Goal: Transaction & Acquisition: Purchase product/service

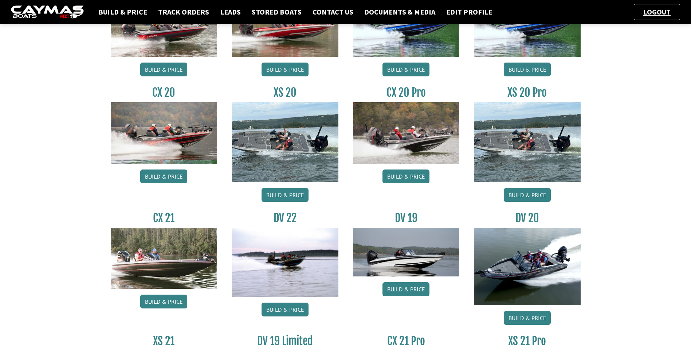
scroll to position [535, 0]
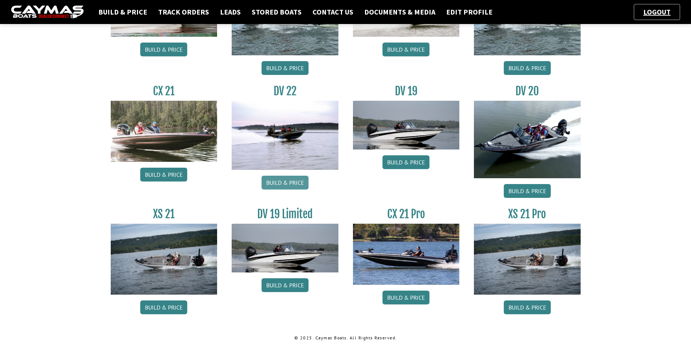
click at [286, 182] on link "Build & Price" at bounding box center [284, 183] width 47 height 14
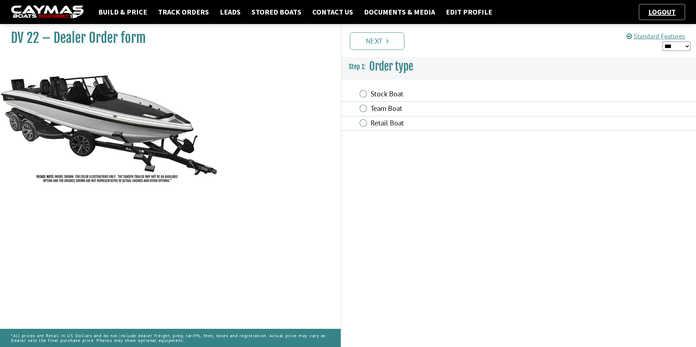
click at [371, 93] on label "Stock Boat" at bounding box center [468, 95] width 195 height 11
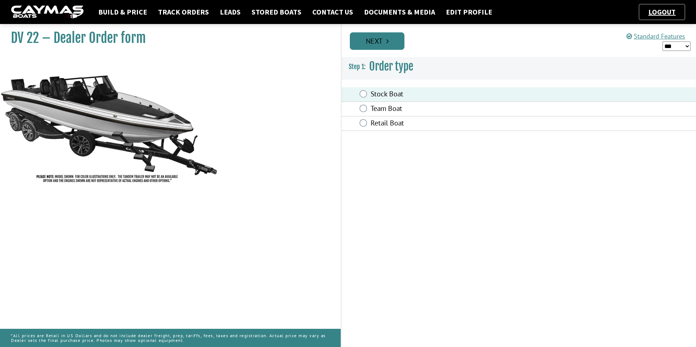
click at [389, 40] on link "Next" at bounding box center [377, 40] width 55 height 17
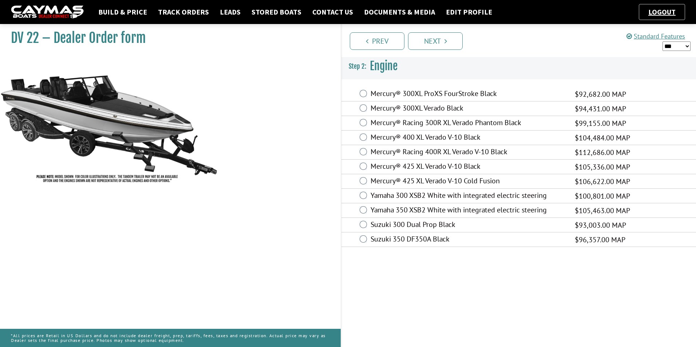
click at [378, 165] on label "Mercury® 425 XL Verado V-10 Black" at bounding box center [468, 167] width 195 height 11
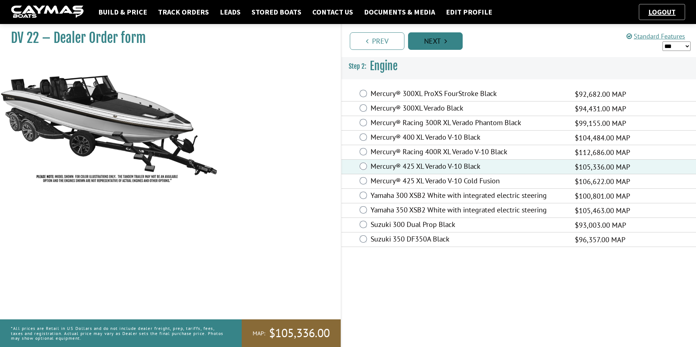
click at [431, 42] on link "Next" at bounding box center [435, 40] width 55 height 17
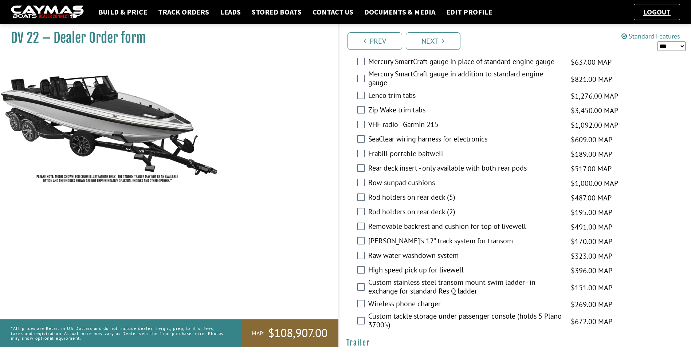
scroll to position [1311, 0]
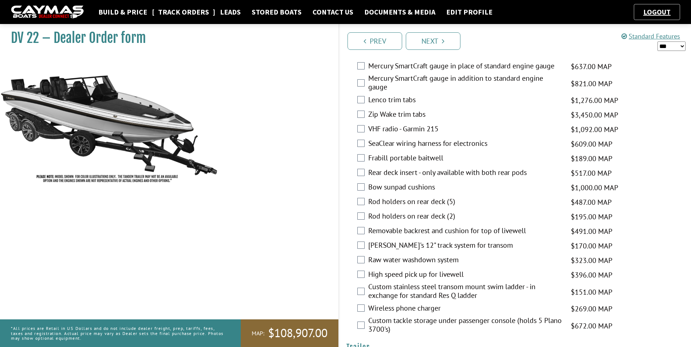
click at [174, 14] on link "Track Orders" at bounding box center [183, 11] width 58 height 9
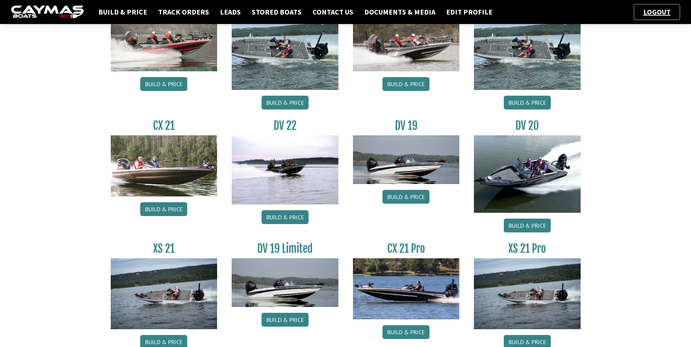
scroll to position [462, 0]
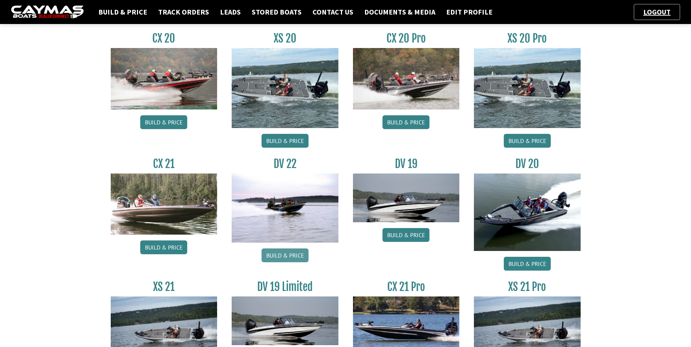
click at [296, 255] on link "Build & Price" at bounding box center [284, 256] width 47 height 14
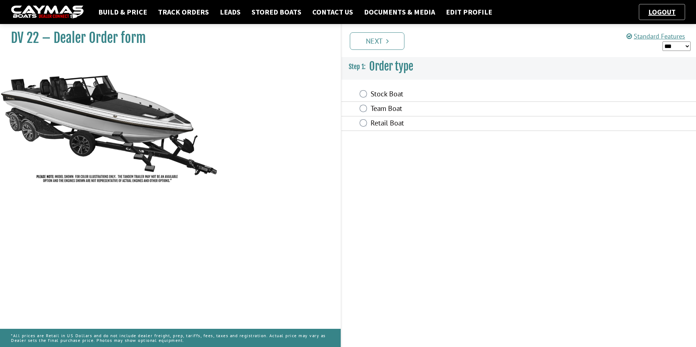
click at [389, 96] on label "Stock Boat" at bounding box center [468, 95] width 195 height 11
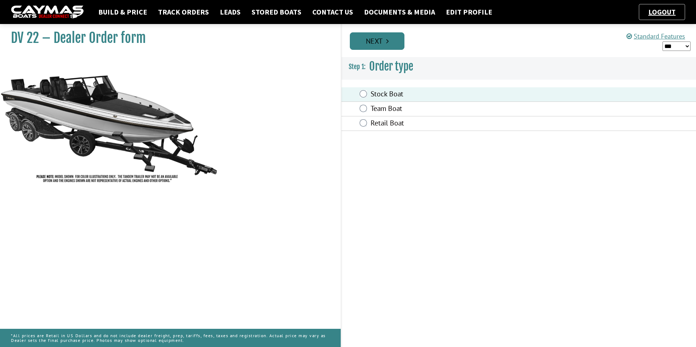
click at [381, 42] on link "Next" at bounding box center [377, 40] width 55 height 17
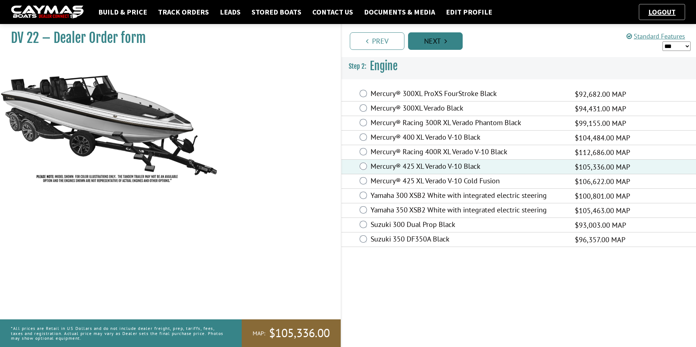
click at [436, 36] on link "Next" at bounding box center [435, 40] width 55 height 17
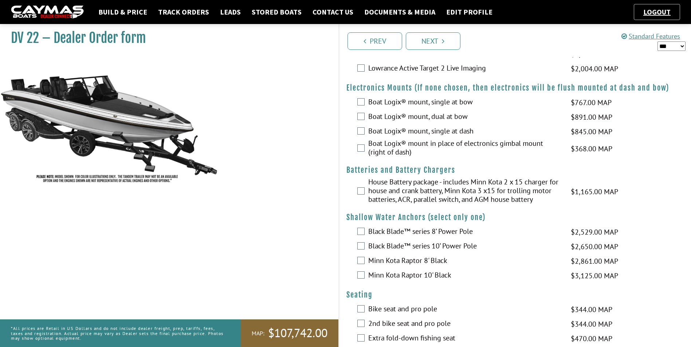
scroll to position [473, 0]
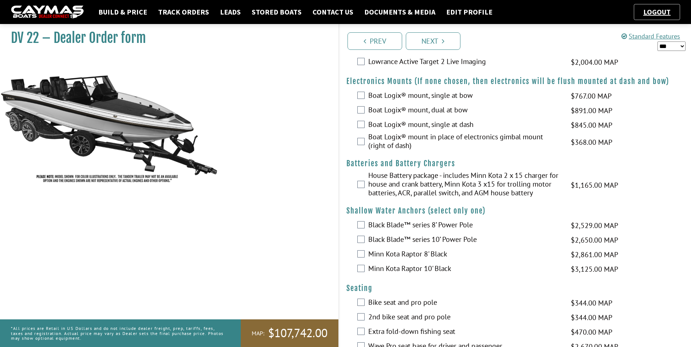
click at [367, 184] on div "House Battery package - includes Minn Kota 2 x 15 charger for house and crank b…" at bounding box center [515, 185] width 352 height 28
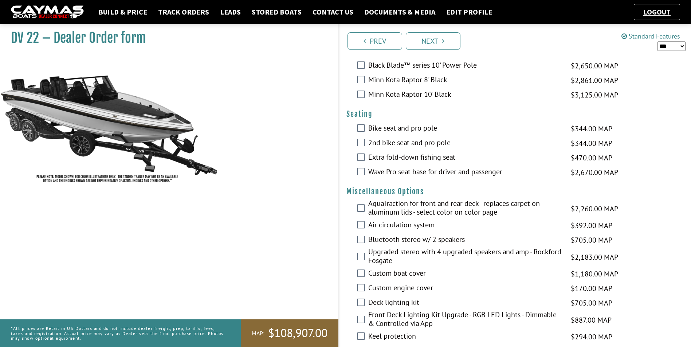
scroll to position [656, 0]
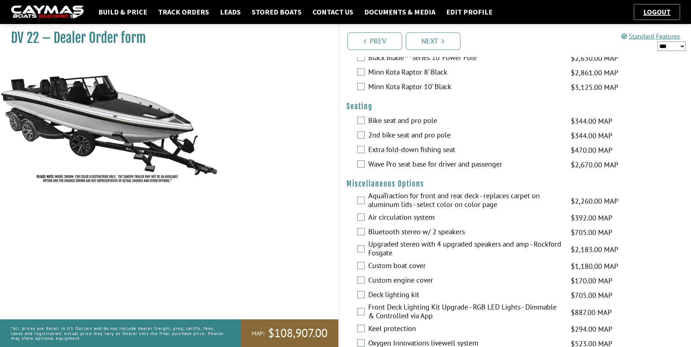
click at [388, 124] on label "Bike seat and pro pole" at bounding box center [465, 121] width 194 height 11
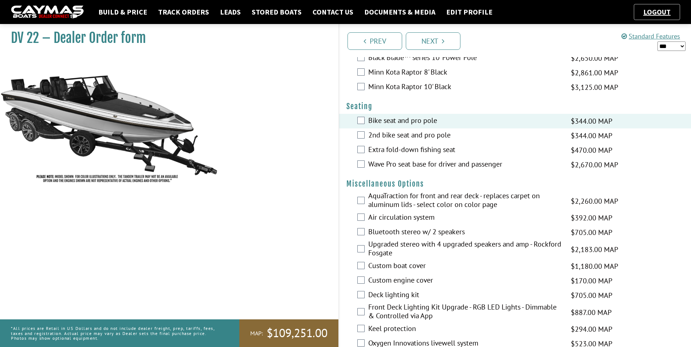
click at [425, 166] on label "Wave Pro seat base for driver and passenger" at bounding box center [465, 165] width 194 height 11
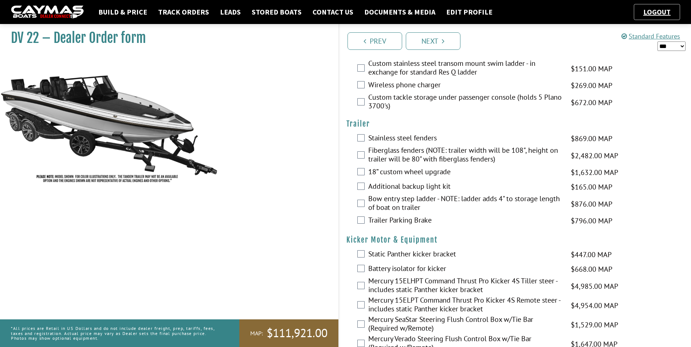
scroll to position [1493, 0]
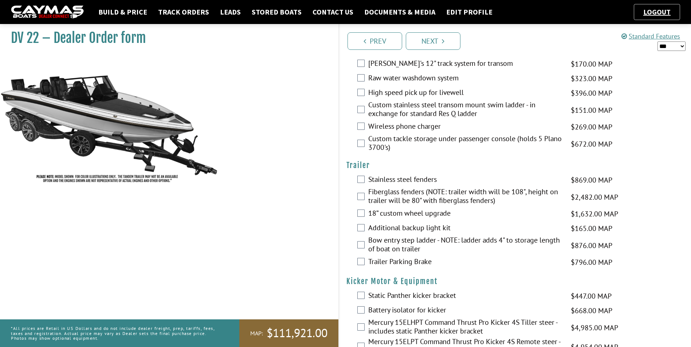
click at [402, 243] on label "Bow entry step ladder - NOTE: ladder adds 4" to storage length of boat on trail…" at bounding box center [465, 245] width 194 height 19
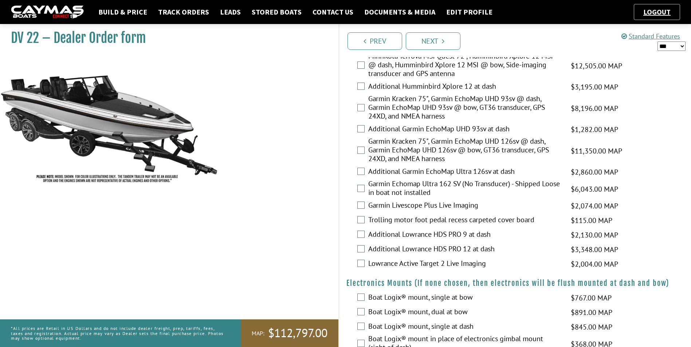
scroll to position [255, 0]
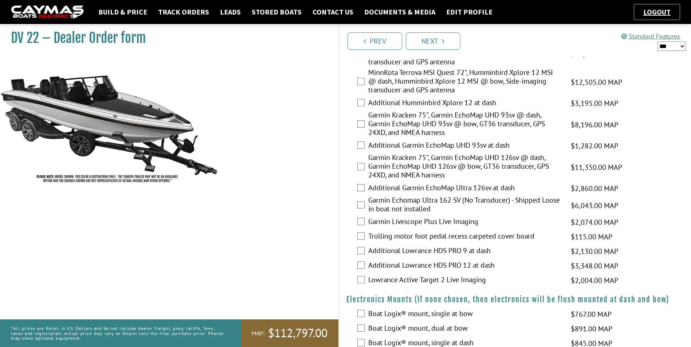
click at [476, 235] on label "Trolling motor foot pedal recess carpeted cover board" at bounding box center [465, 237] width 194 height 11
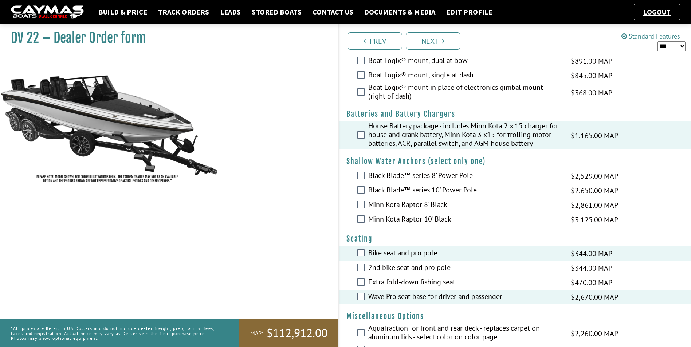
scroll to position [546, 0]
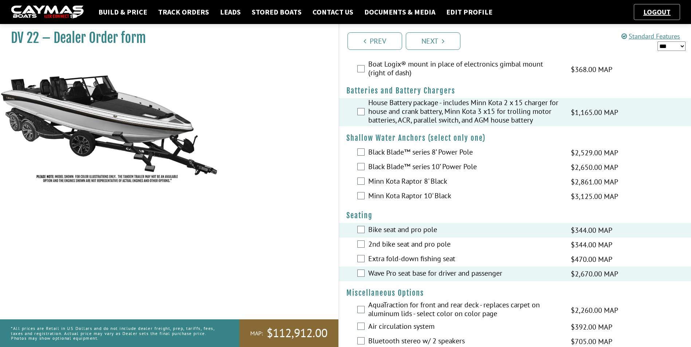
click at [424, 327] on label "Air circulation system" at bounding box center [465, 327] width 194 height 11
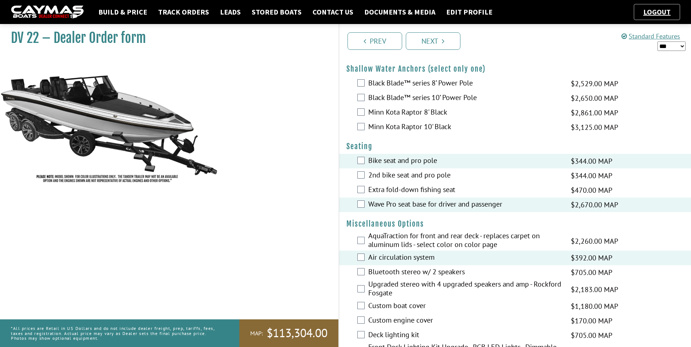
scroll to position [692, 0]
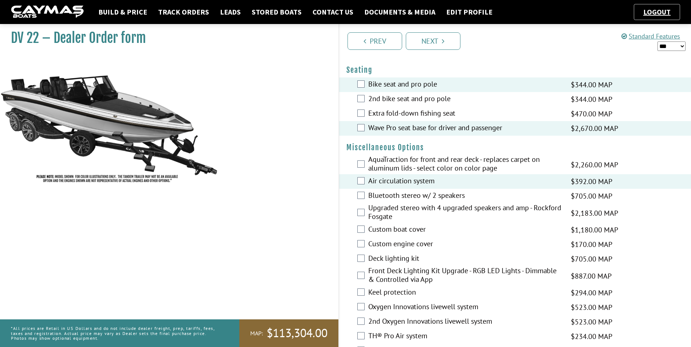
click at [388, 229] on label "Custom boat cover" at bounding box center [465, 230] width 194 height 11
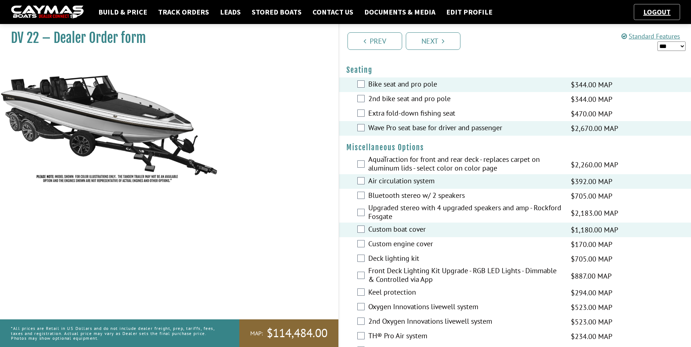
click at [409, 304] on label "Oxygen Innovations livewell system" at bounding box center [465, 308] width 194 height 11
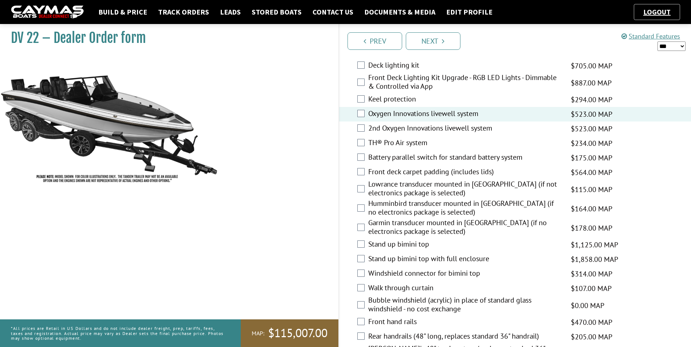
scroll to position [1093, 0]
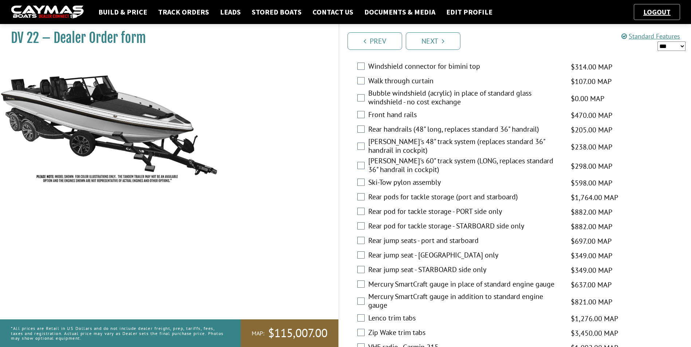
click at [410, 163] on label "Bert's 60" track system (LONG, replaces standard 36" handrail in cockpit)" at bounding box center [465, 166] width 194 height 19
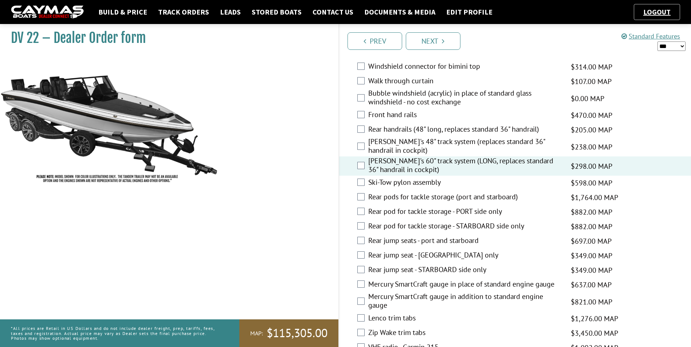
click at [418, 196] on label "Rear pods for tackle storage (port and starboard)" at bounding box center [465, 198] width 194 height 11
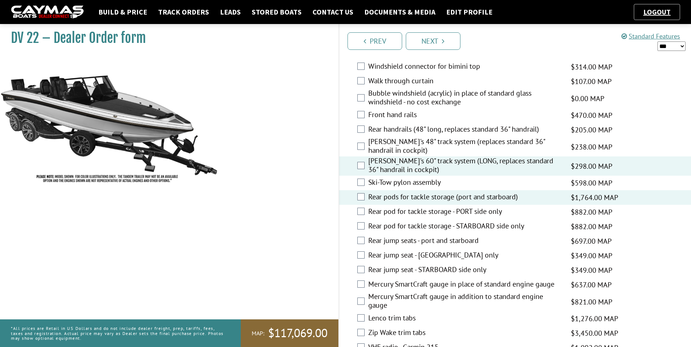
click at [409, 334] on label "Zip Wake trim tabs" at bounding box center [465, 334] width 194 height 11
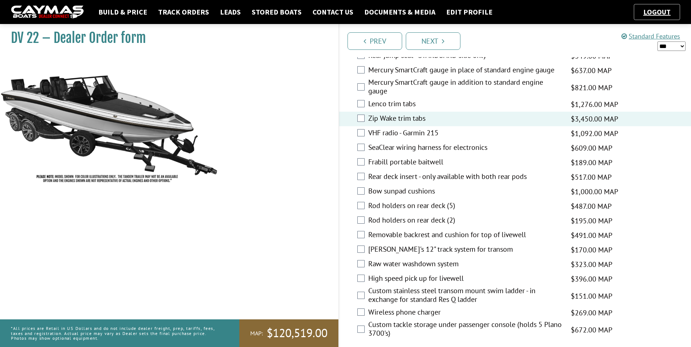
scroll to position [1348, 0]
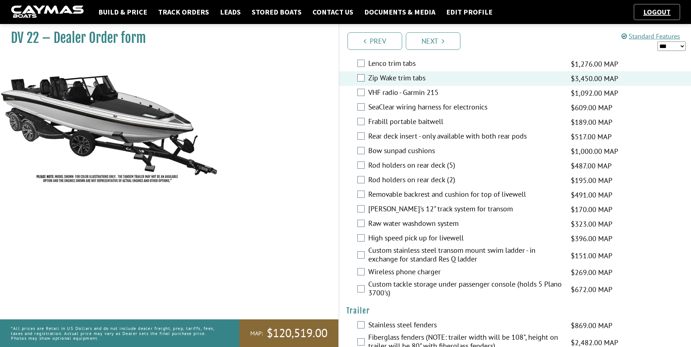
click at [414, 251] on label "Custom stainless steel transom mount swim ladder - in exchange for standard Res…" at bounding box center [465, 255] width 194 height 19
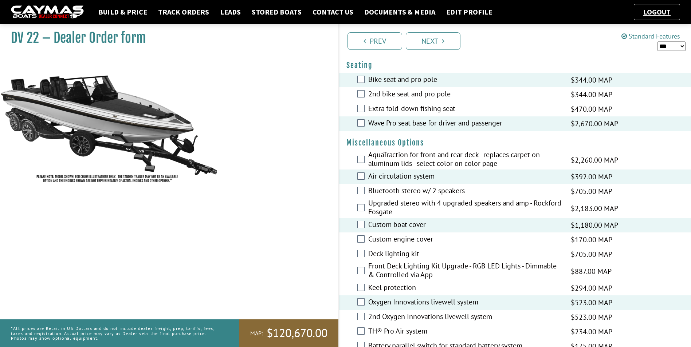
scroll to position [728, 0]
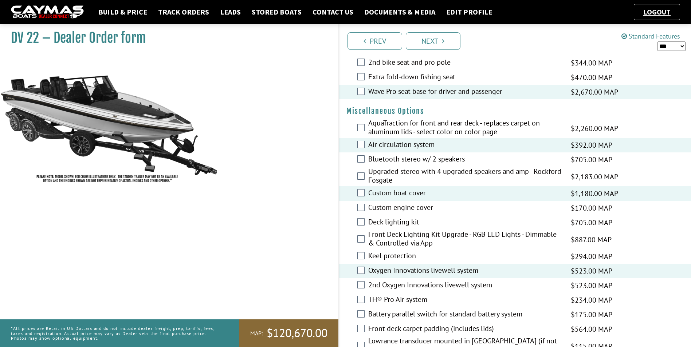
click at [421, 162] on label "Bluetooth stereo w/ 2 speakers" at bounding box center [465, 160] width 194 height 11
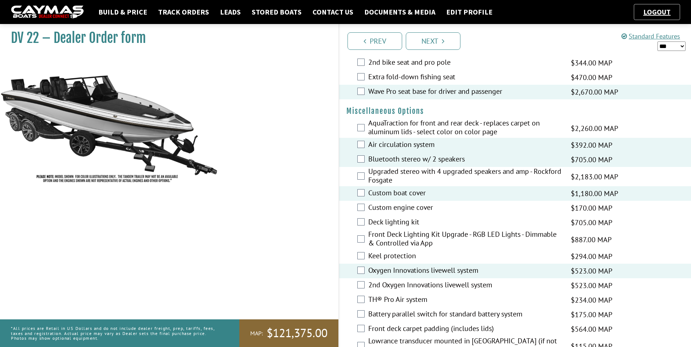
click at [410, 255] on label "Keel protection" at bounding box center [465, 257] width 194 height 11
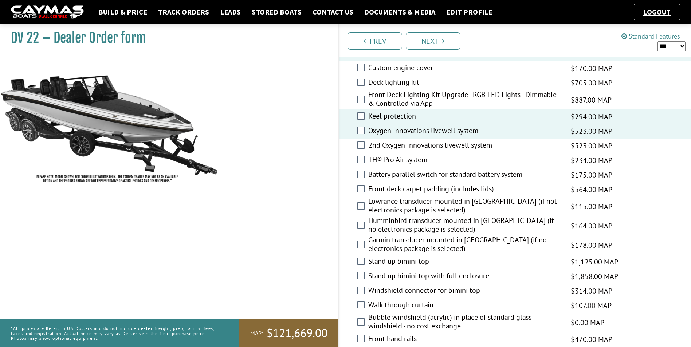
scroll to position [947, 0]
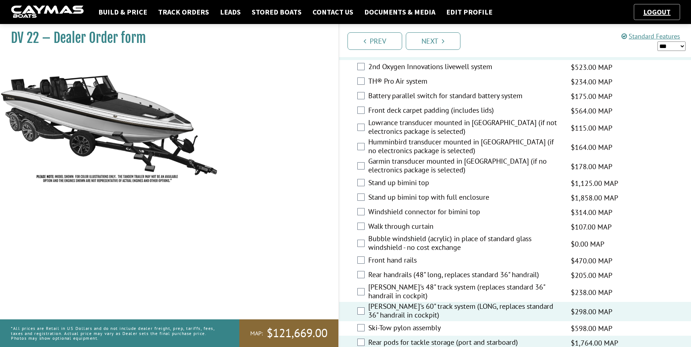
click at [403, 261] on label "Front hand rails" at bounding box center [465, 261] width 194 height 11
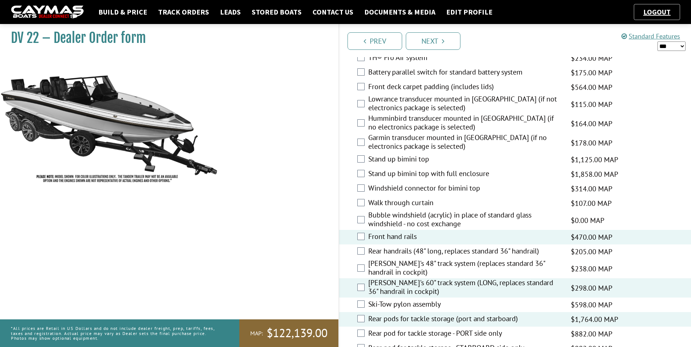
scroll to position [983, 0]
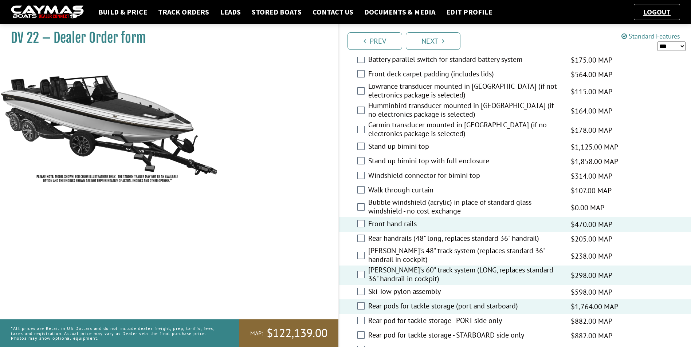
click at [407, 292] on label "Ski-Tow pylon assembly" at bounding box center [465, 292] width 194 height 11
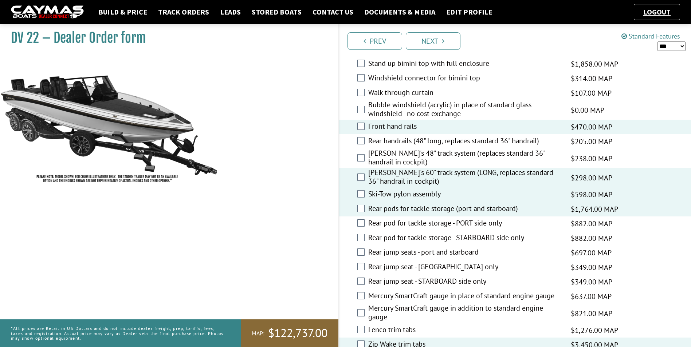
scroll to position [1093, 0]
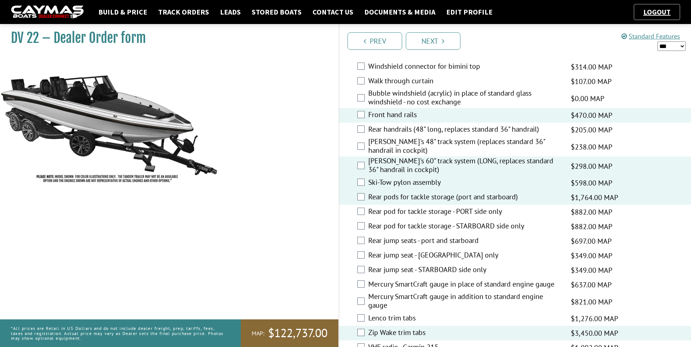
click at [426, 240] on label "Rear jump seats - port and starboard" at bounding box center [465, 241] width 194 height 11
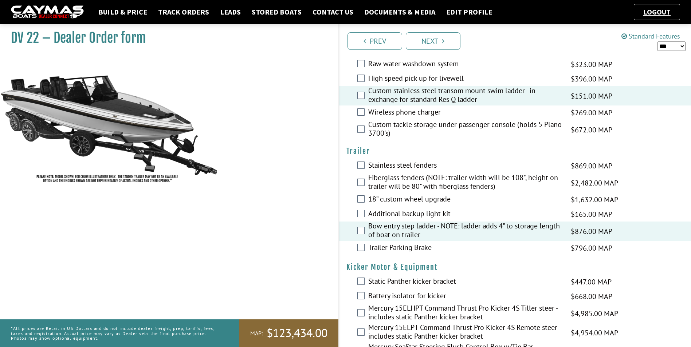
scroll to position [1420, 0]
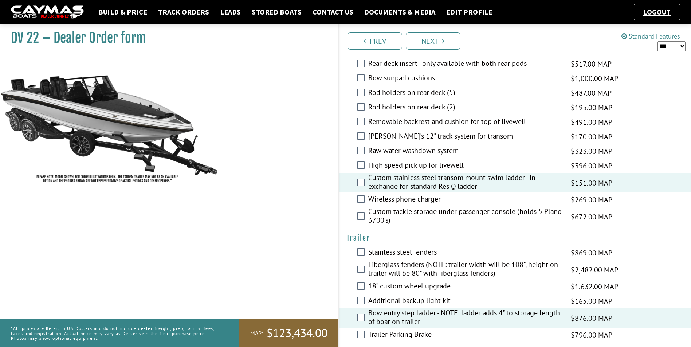
click at [412, 299] on label "Additional backup light kit" at bounding box center [465, 301] width 194 height 11
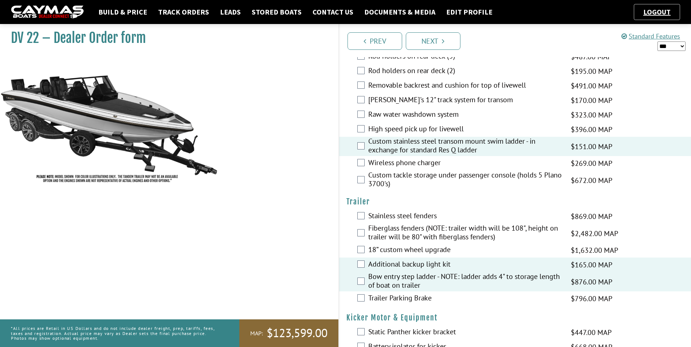
scroll to position [1493, 0]
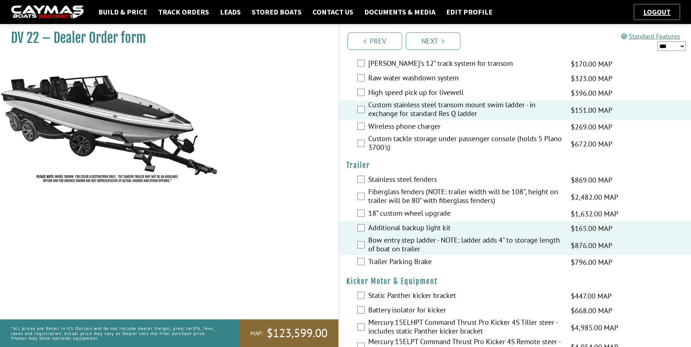
click at [409, 296] on label "Static Panther kicker bracket" at bounding box center [465, 296] width 194 height 11
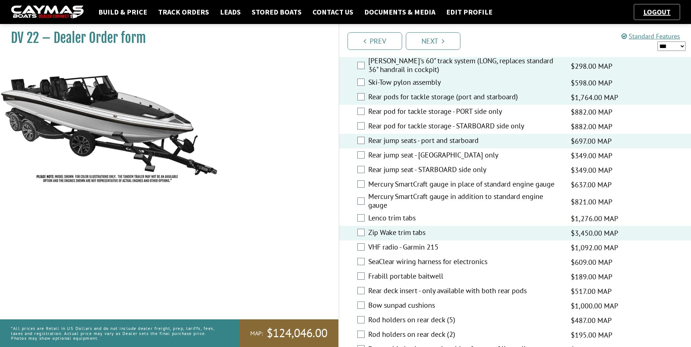
scroll to position [1202, 0]
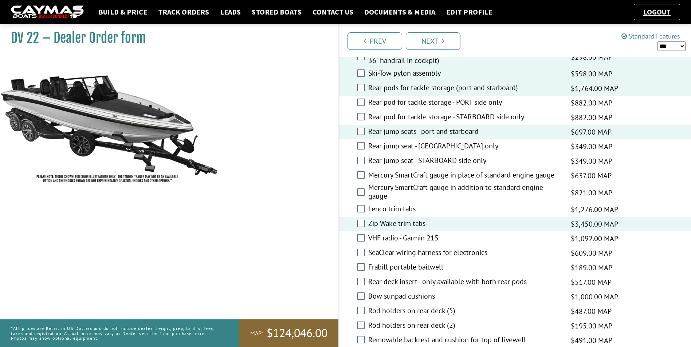
click at [402, 253] on label "SeaClear wiring harness for electronics" at bounding box center [465, 253] width 194 height 11
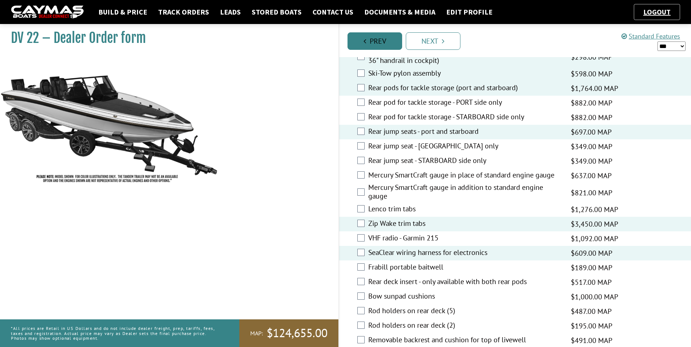
click at [388, 37] on link "Prev" at bounding box center [374, 40] width 55 height 17
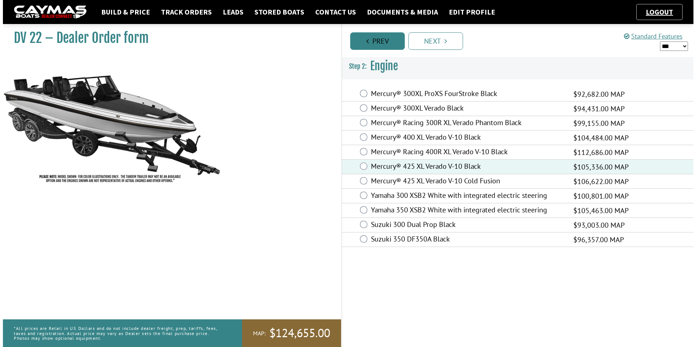
scroll to position [0, 0]
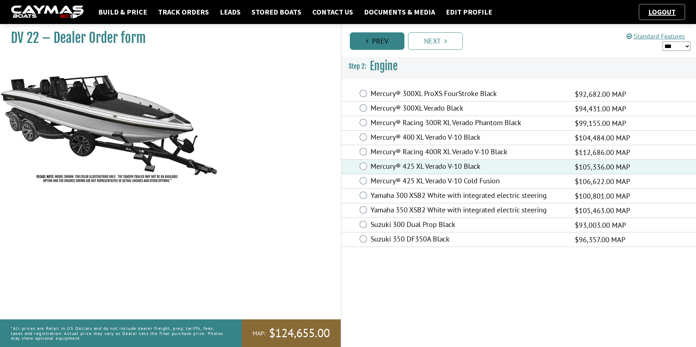
click at [384, 43] on link "Prev" at bounding box center [377, 40] width 55 height 17
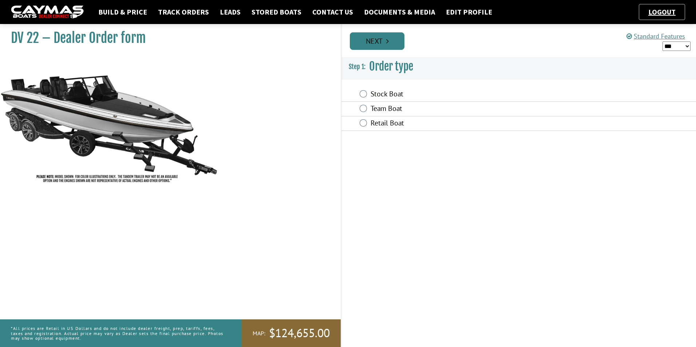
click at [383, 43] on link "Next" at bounding box center [377, 40] width 55 height 17
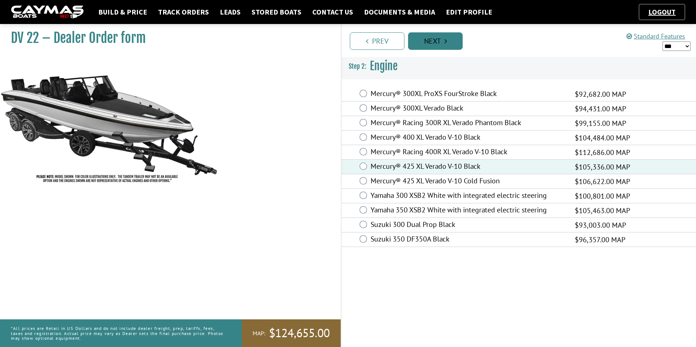
click at [383, 43] on link "Prev" at bounding box center [377, 40] width 55 height 17
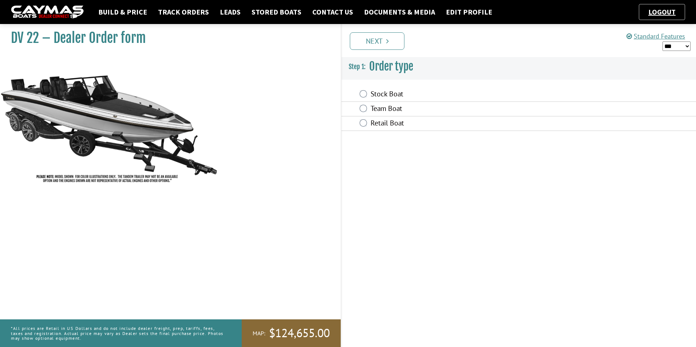
click at [124, 5] on nav "Build & Price Track Orders Leads Stored Boats Contact Us Documents & Media Edit…" at bounding box center [348, 12] width 674 height 16
drag, startPoint x: 125, startPoint y: 10, endPoint x: 137, endPoint y: 7, distance: 12.5
click at [125, 11] on link "Build & Price" at bounding box center [123, 11] width 56 height 9
